Goal: Transaction & Acquisition: Purchase product/service

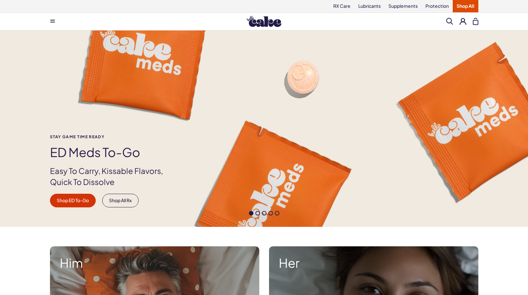
click at [462, 21] on button at bounding box center [462, 21] width 7 height 7
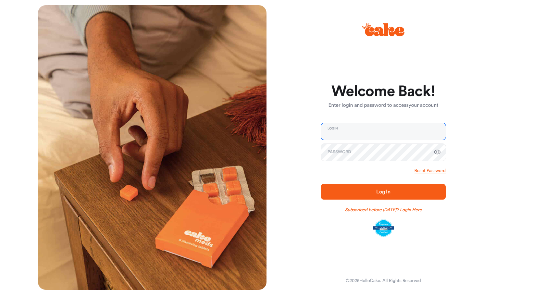
type input "**********"
click at [383, 189] on span "Log In" at bounding box center [383, 191] width 14 height 5
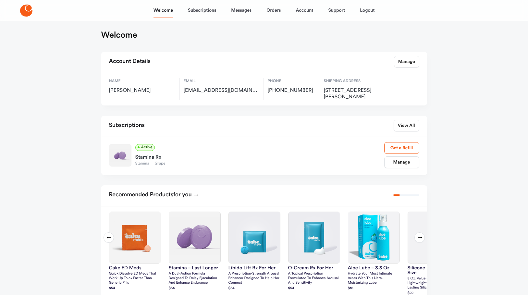
scroll to position [10, 0]
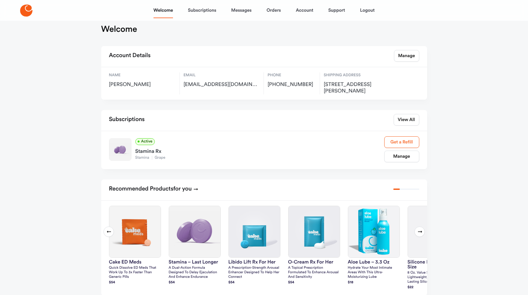
click at [405, 140] on link "Get a Refill" at bounding box center [401, 142] width 35 height 12
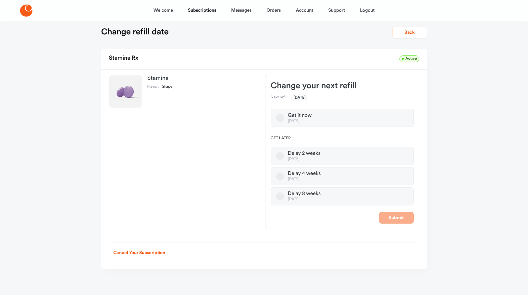
click at [329, 119] on label "Get it now Oct 12, 2025" at bounding box center [342, 118] width 143 height 18
click at [284, 119] on button "Get it now Oct 12, 2025" at bounding box center [280, 118] width 8 height 8
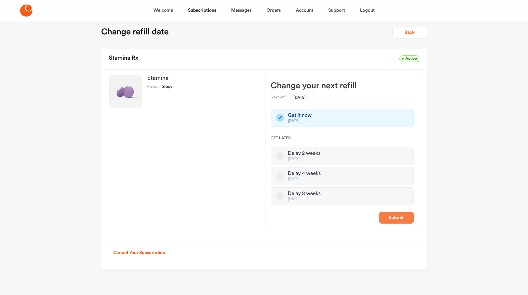
click at [394, 220] on button "Submit" at bounding box center [396, 218] width 35 height 12
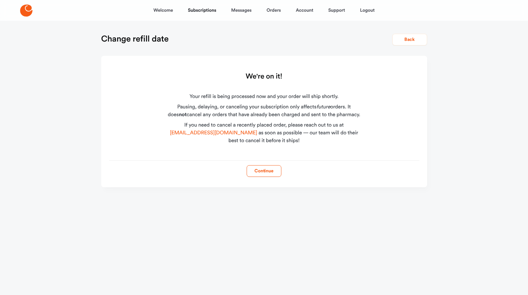
scroll to position [0, 0]
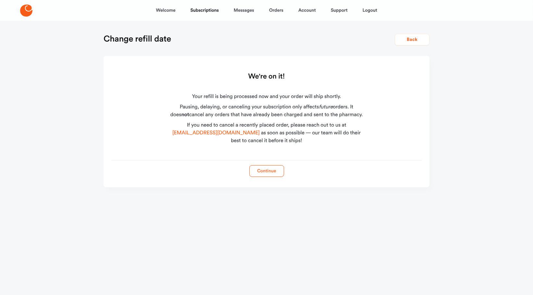
click at [264, 171] on button "Continue" at bounding box center [266, 171] width 35 height 12
